Goal: Information Seeking & Learning: Learn about a topic

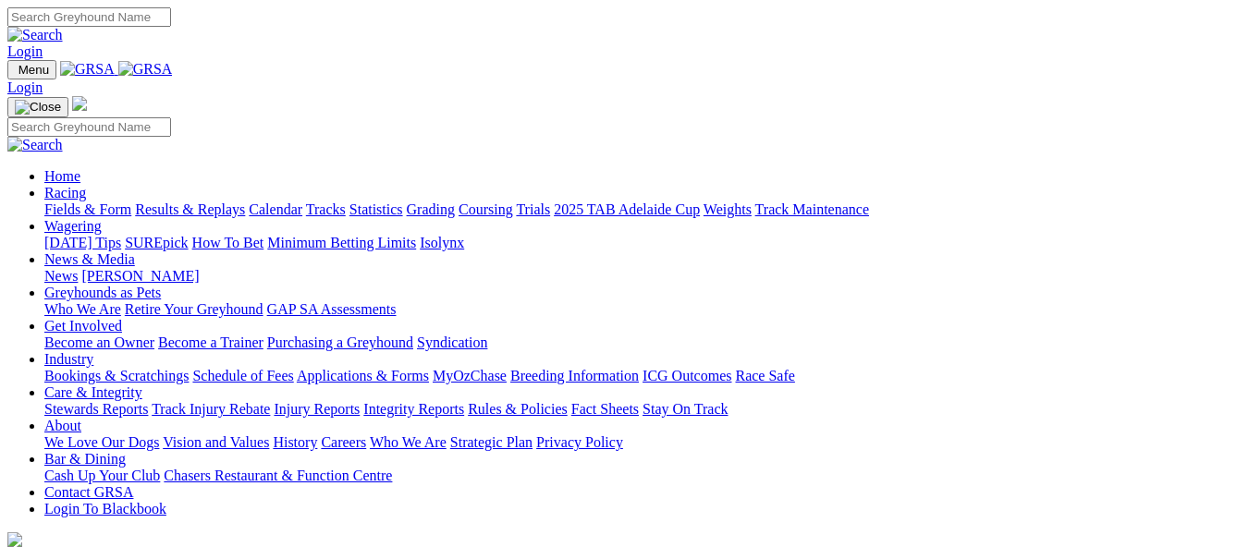
scroll to position [522, 0]
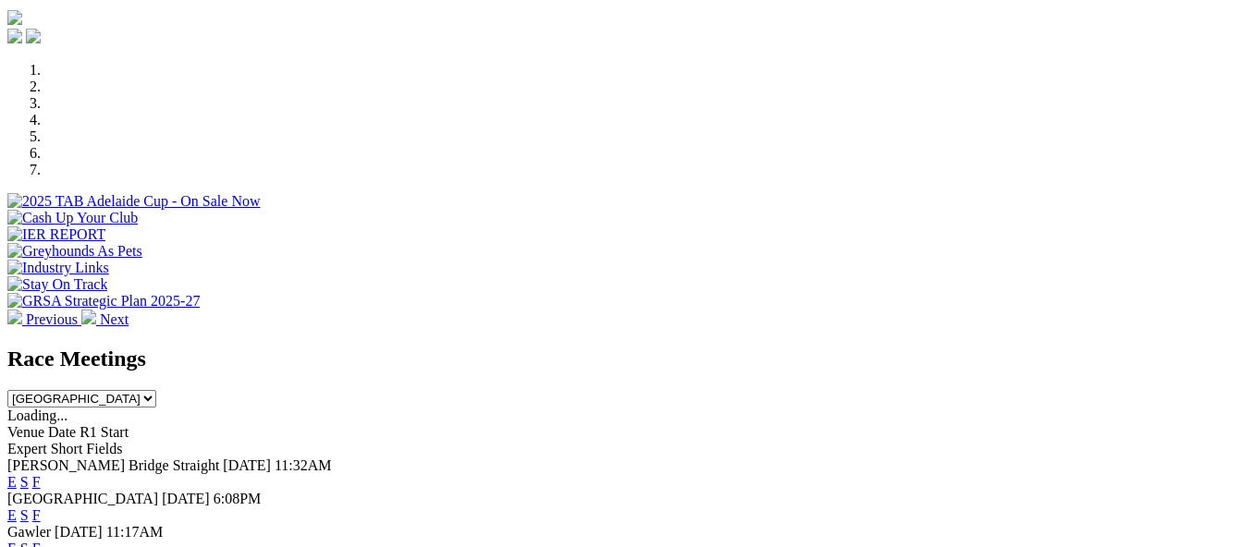
click at [41, 474] on link "F" at bounding box center [36, 482] width 8 height 16
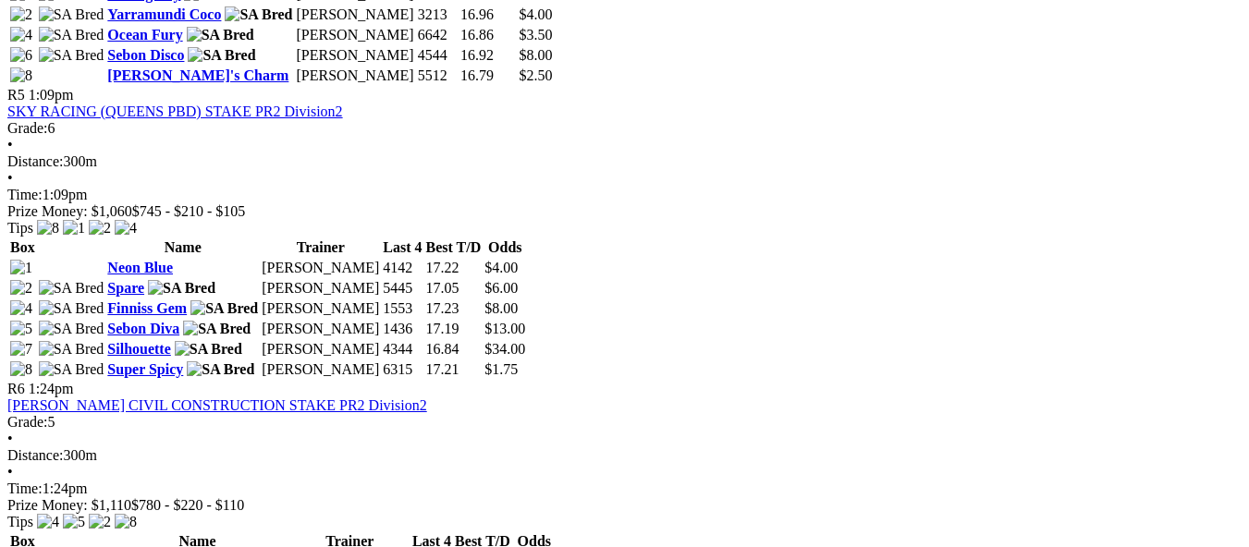
scroll to position [1960, 0]
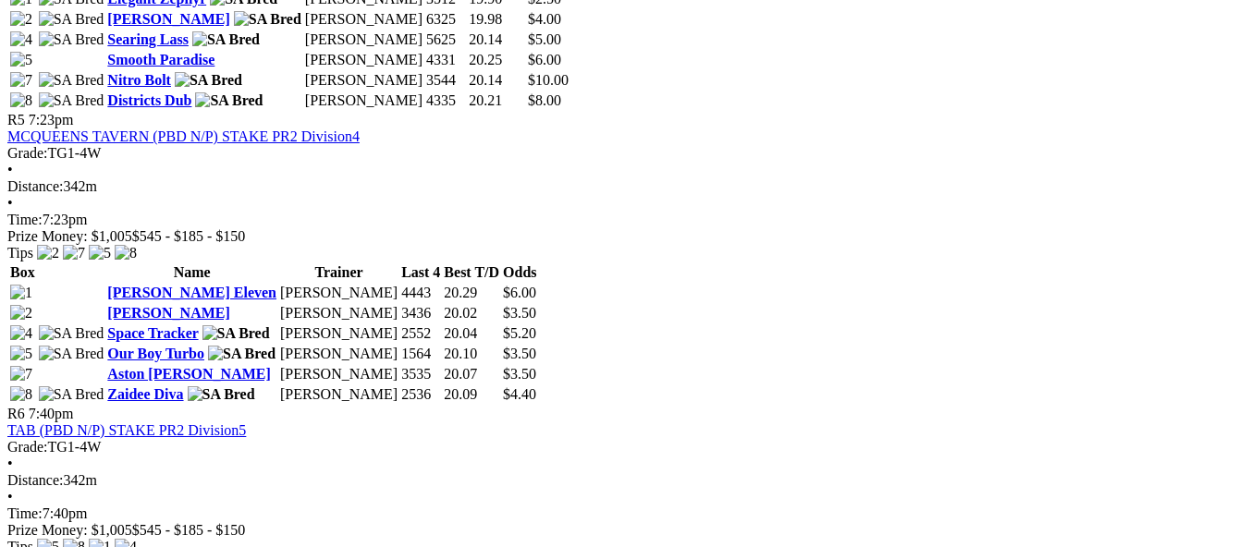
scroll to position [2034, 0]
